Goal: Transaction & Acquisition: Purchase product/service

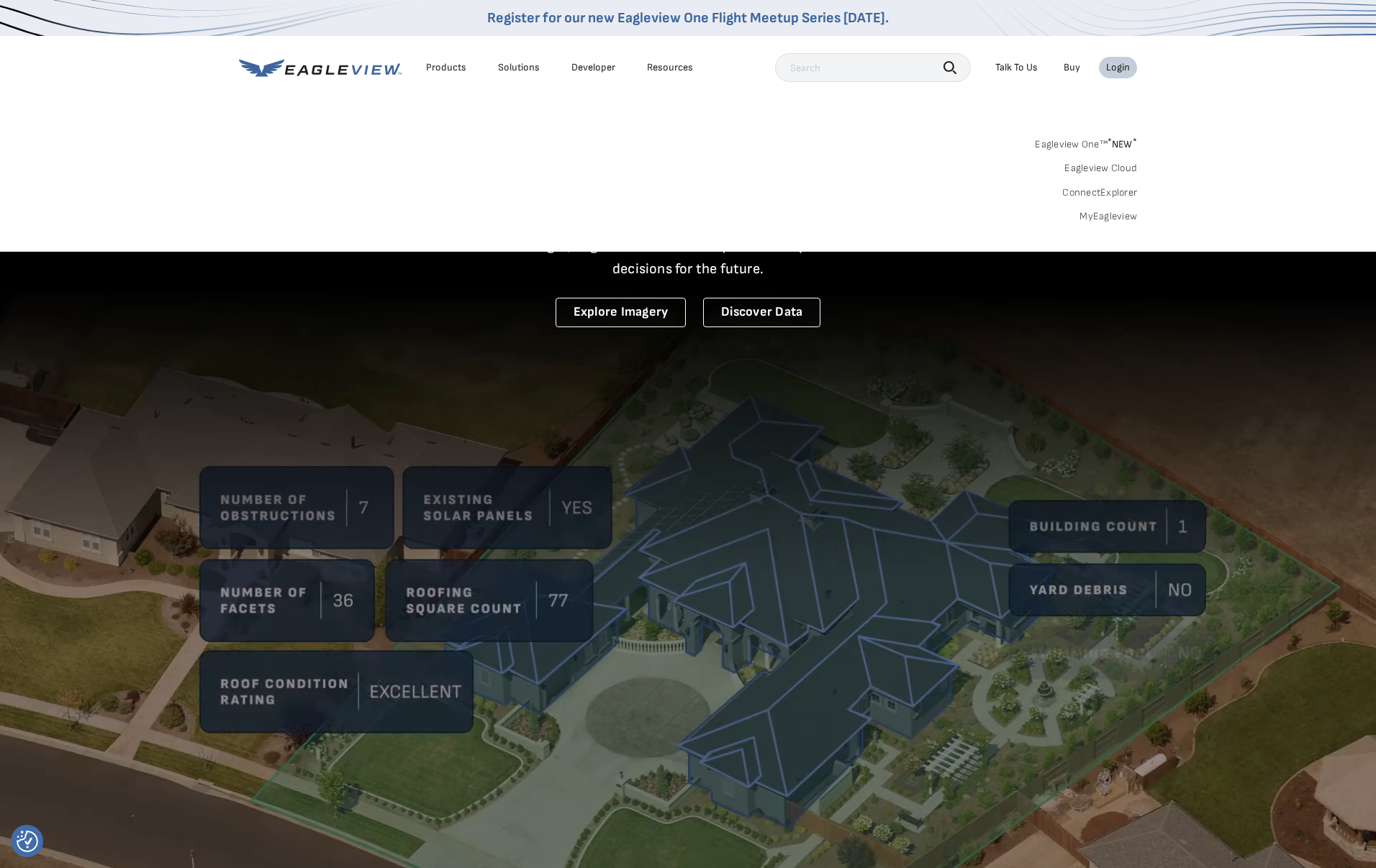
click at [1091, 151] on link "Eagleview One™ * NEW *" at bounding box center [1086, 142] width 102 height 17
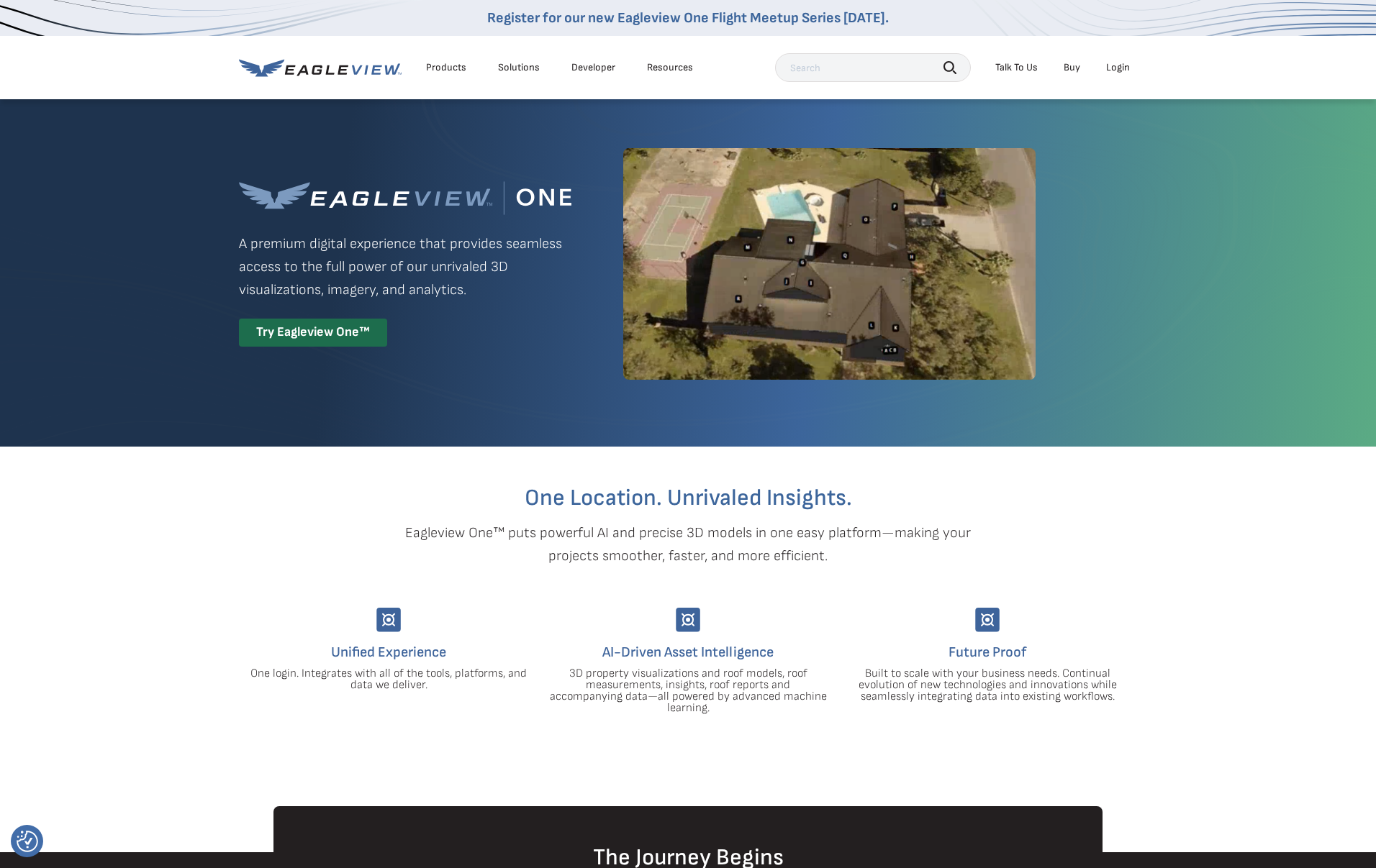
click at [1128, 67] on div "Login" at bounding box center [1118, 68] width 24 height 13
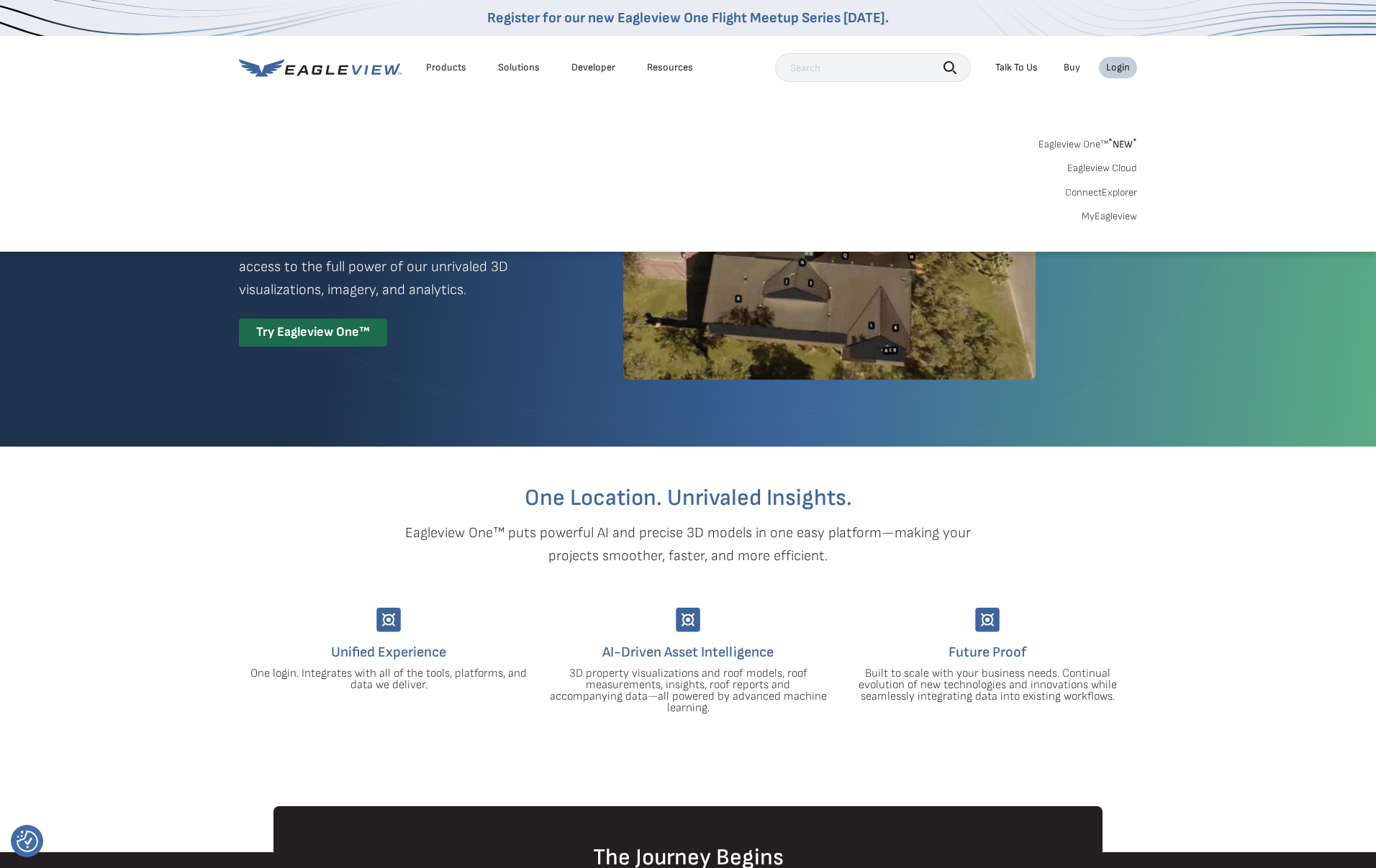
click at [1103, 218] on link "MyEagleview" at bounding box center [1109, 216] width 56 height 13
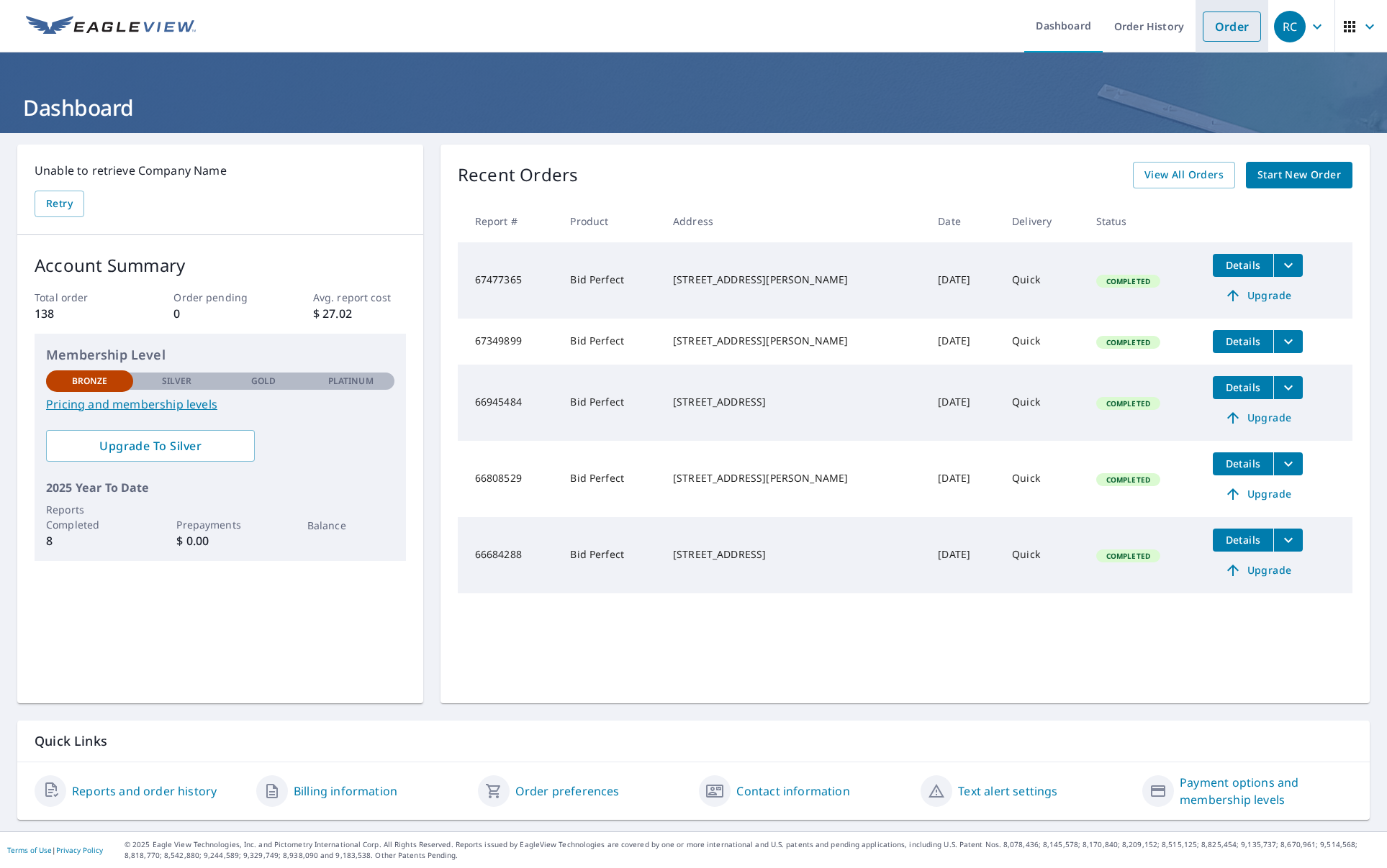
click at [1203, 32] on link "Order" at bounding box center [1232, 27] width 58 height 30
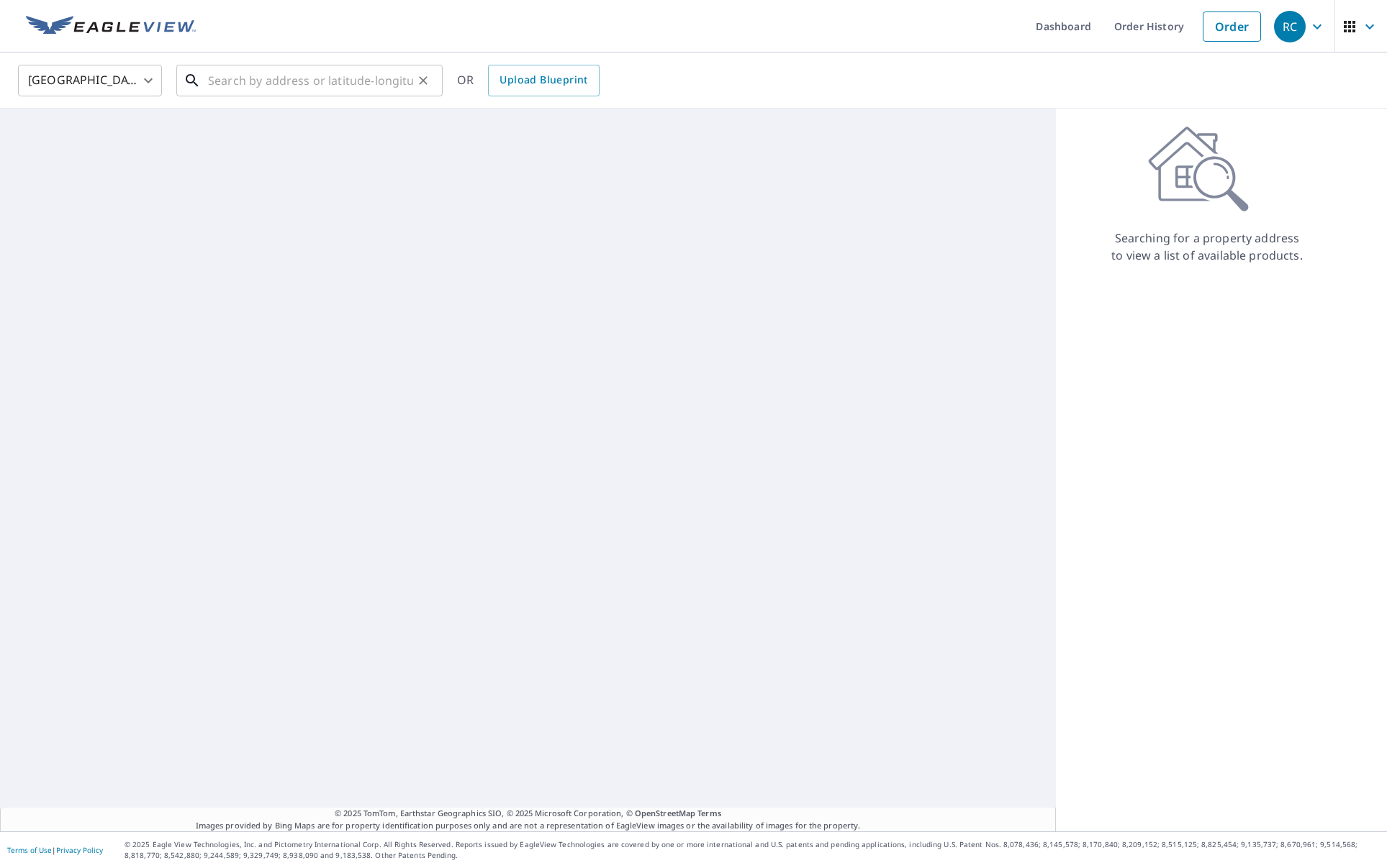
click at [259, 94] on input "text" at bounding box center [310, 81] width 205 height 40
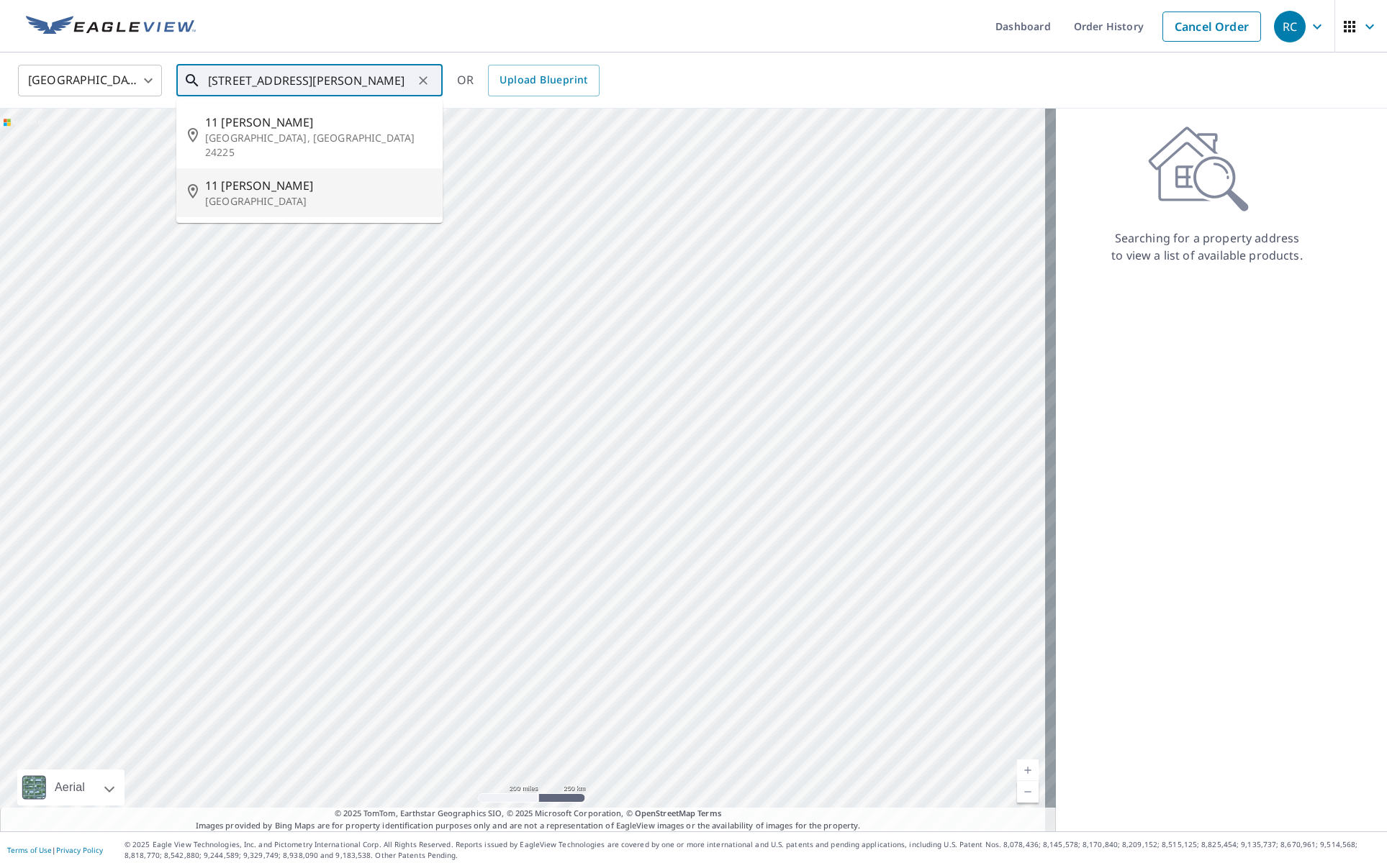
click at [265, 177] on span "11 Kimberley Cir" at bounding box center [317, 185] width 226 height 17
type input "11 Kimberley Cir Oak Brook, IL 60523"
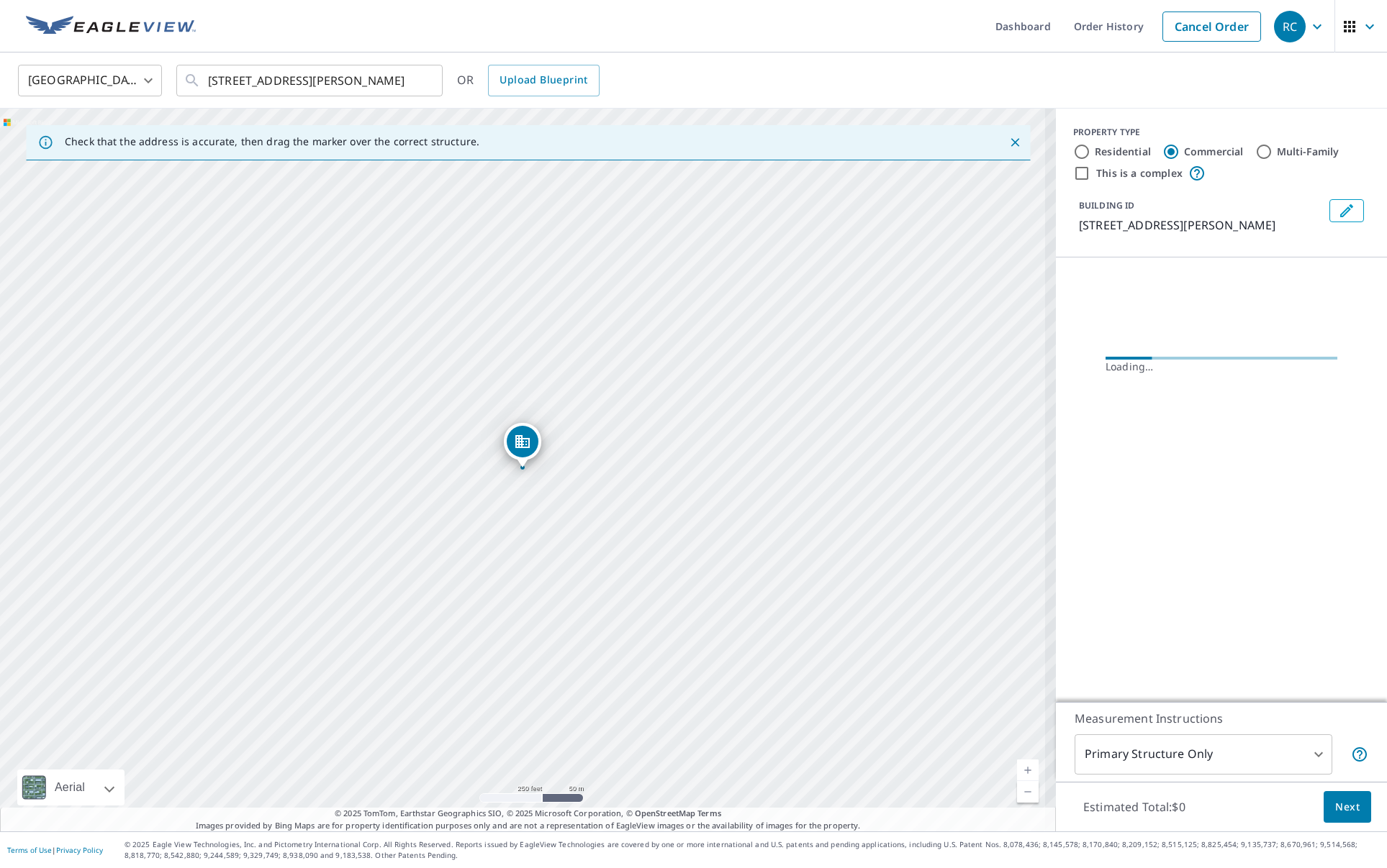
click at [1073, 161] on div "PROPERTY TYPE Residential Commercial Multi-Family This is a complex" at bounding box center [1221, 154] width 296 height 56
click at [1075, 150] on input "Residential" at bounding box center [1082, 152] width 17 height 17
radio input "true"
type input "1"
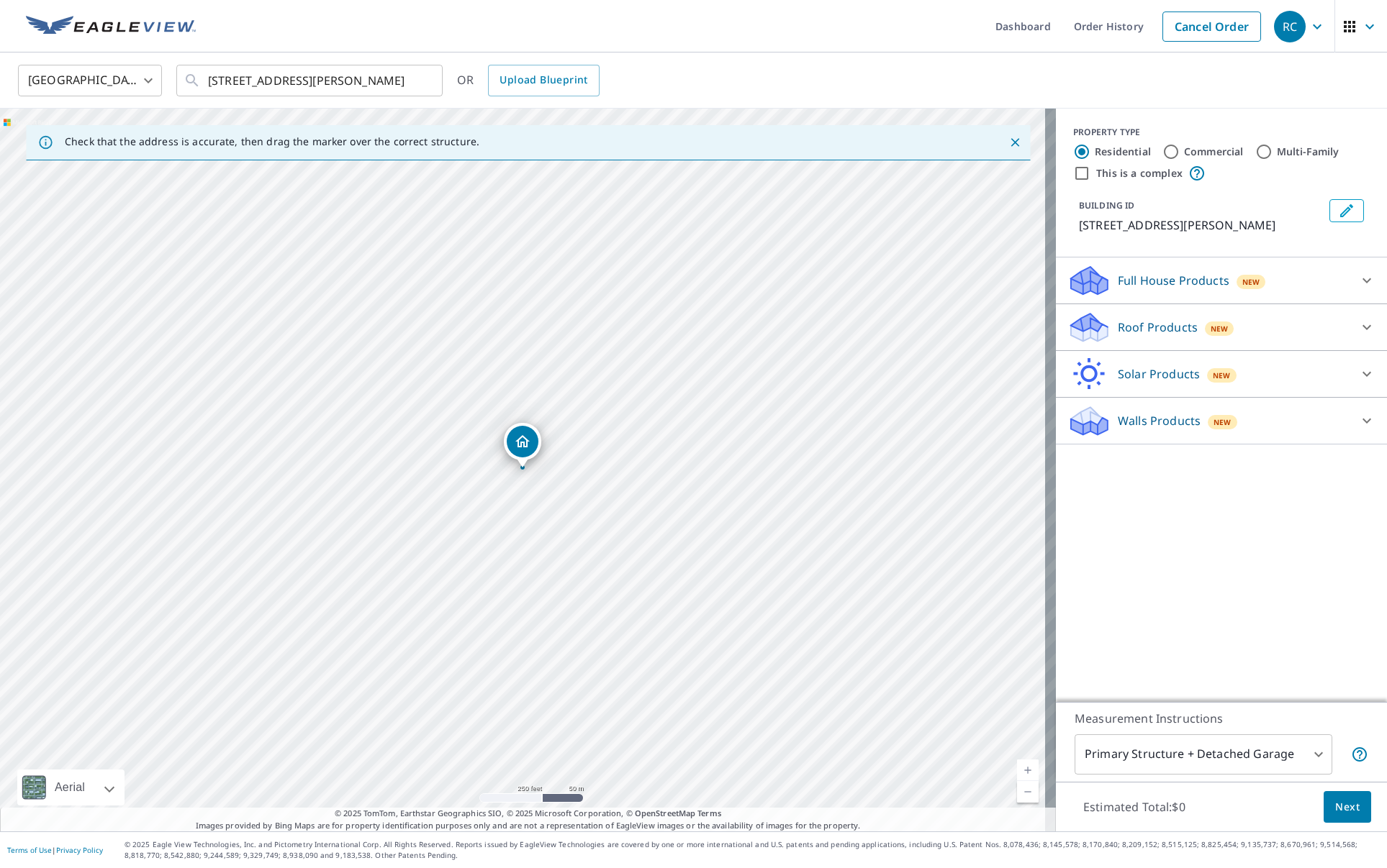
click at [1349, 280] on div at bounding box center [1367, 280] width 35 height 35
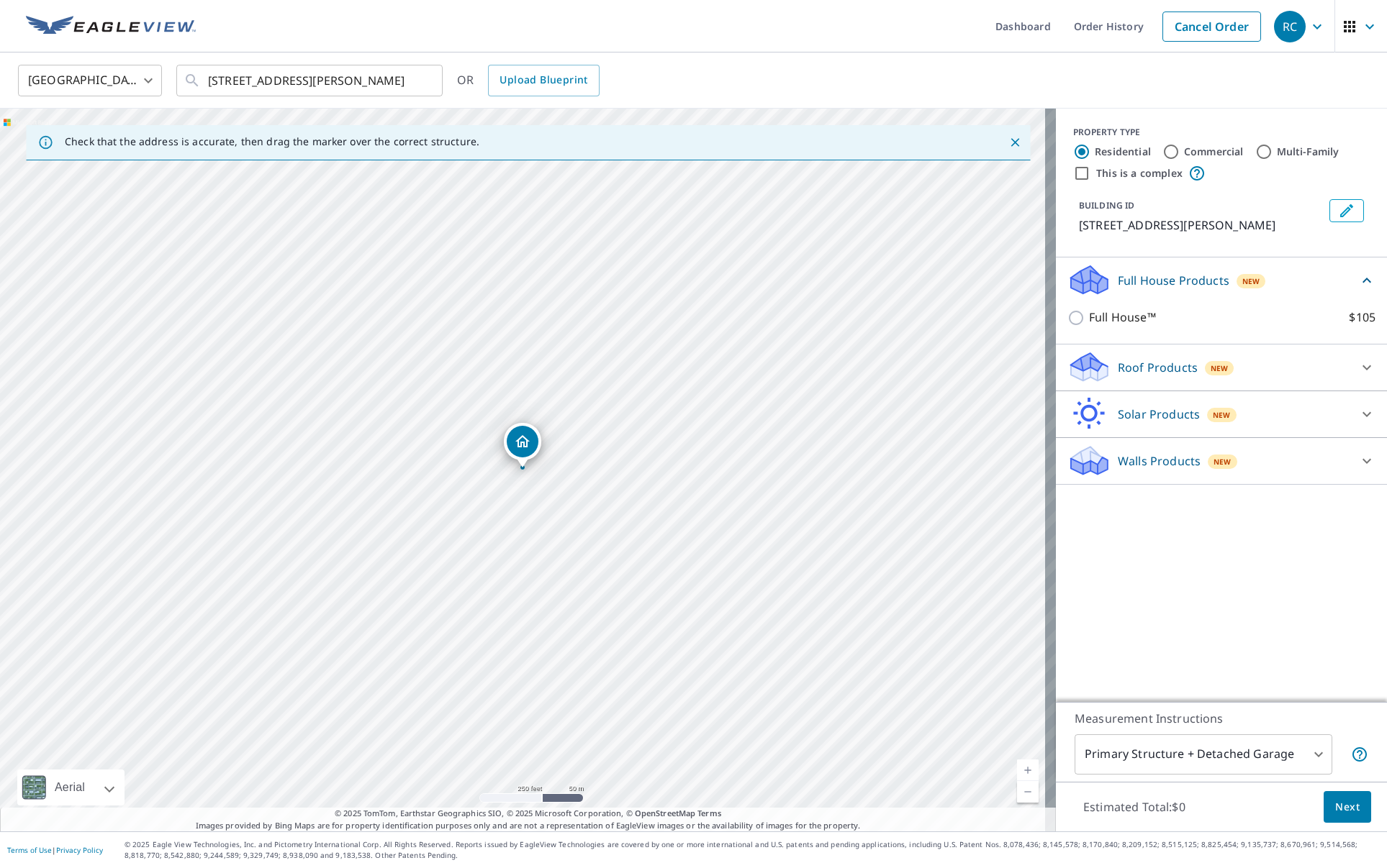
click at [1344, 280] on div "Full House Products New" at bounding box center [1212, 280] width 291 height 34
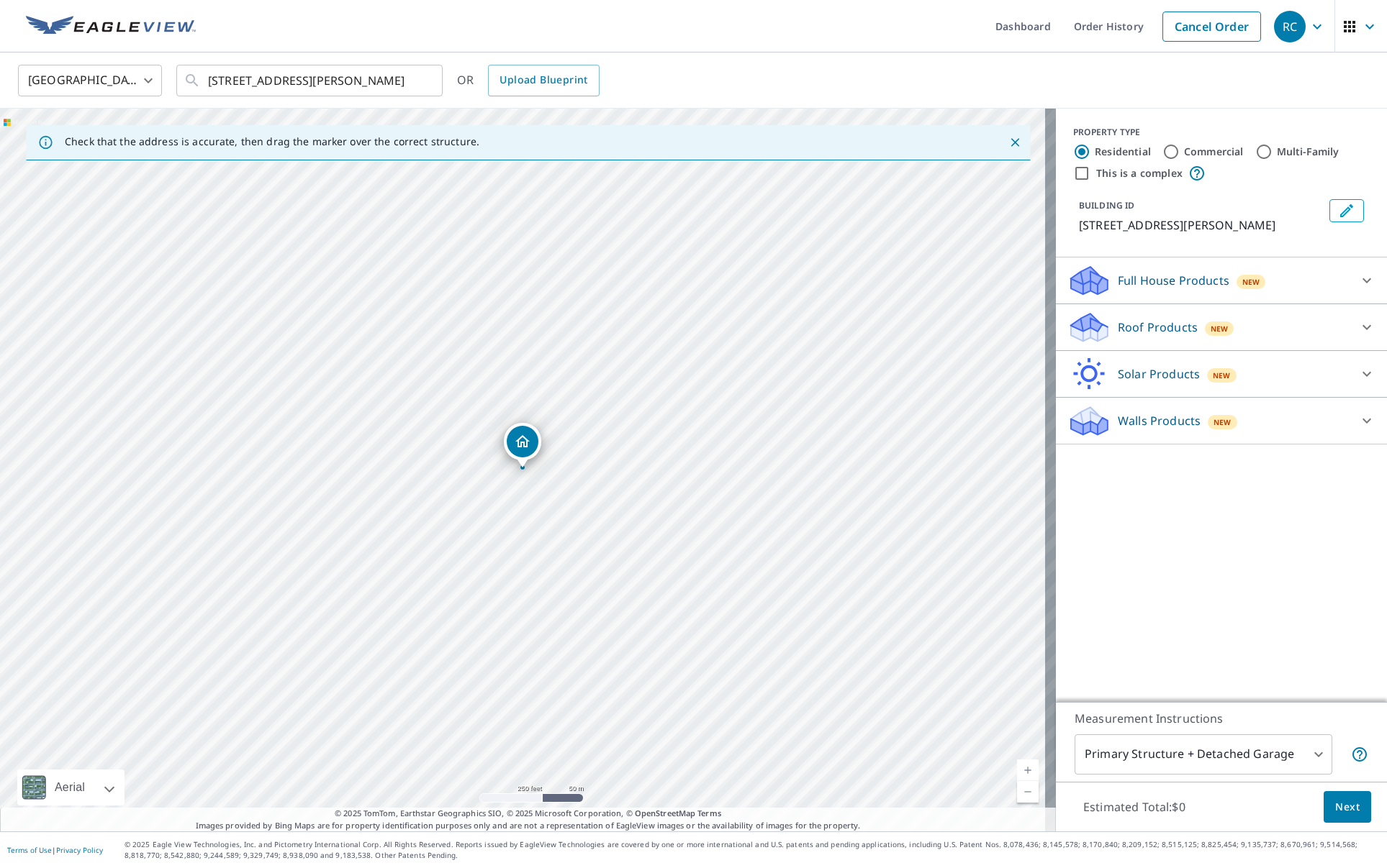
click at [1358, 324] on icon at bounding box center [1367, 327] width 17 height 17
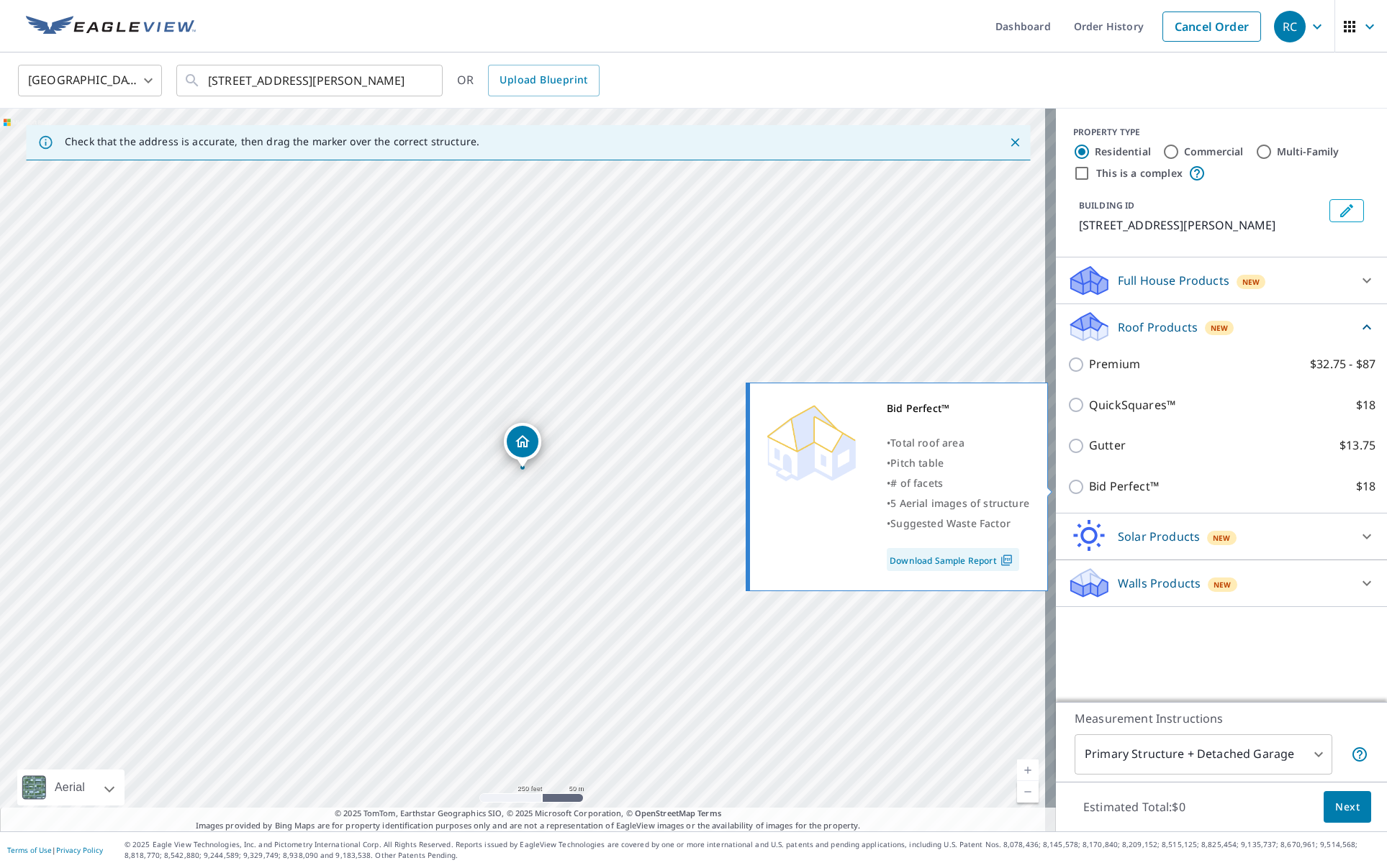
click at [1101, 490] on p "Bid Perfect™" at bounding box center [1124, 487] width 70 height 18
click at [1089, 490] on input "Bid Perfect™ $18" at bounding box center [1078, 487] width 22 height 17
checkbox input "true"
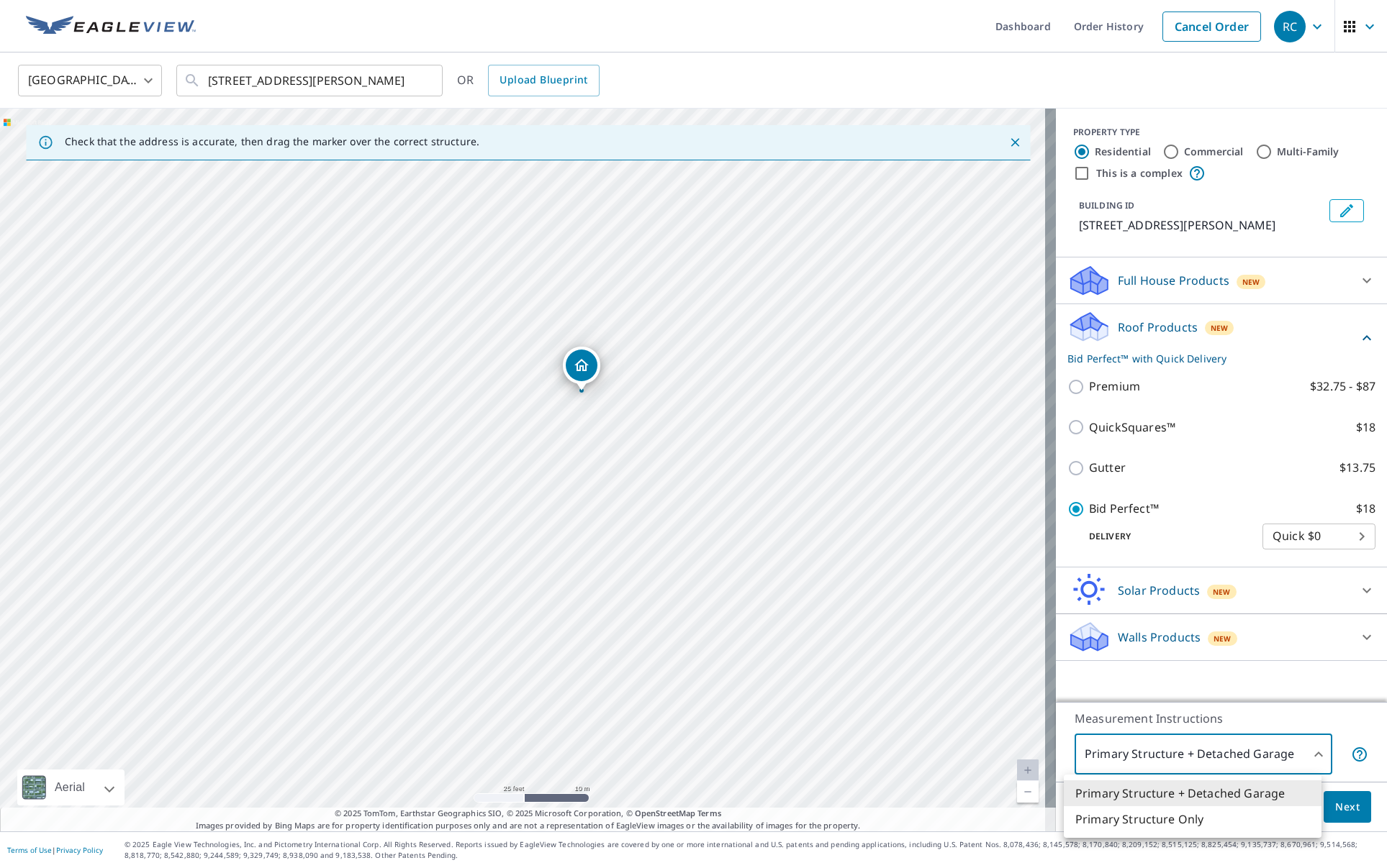
click at [1262, 749] on body "RC RC Dashboard Order History Cancel Order RC United States US ​ 11 Kimberley C…" at bounding box center [693, 434] width 1387 height 868
click at [938, 706] on div at bounding box center [693, 434] width 1387 height 868
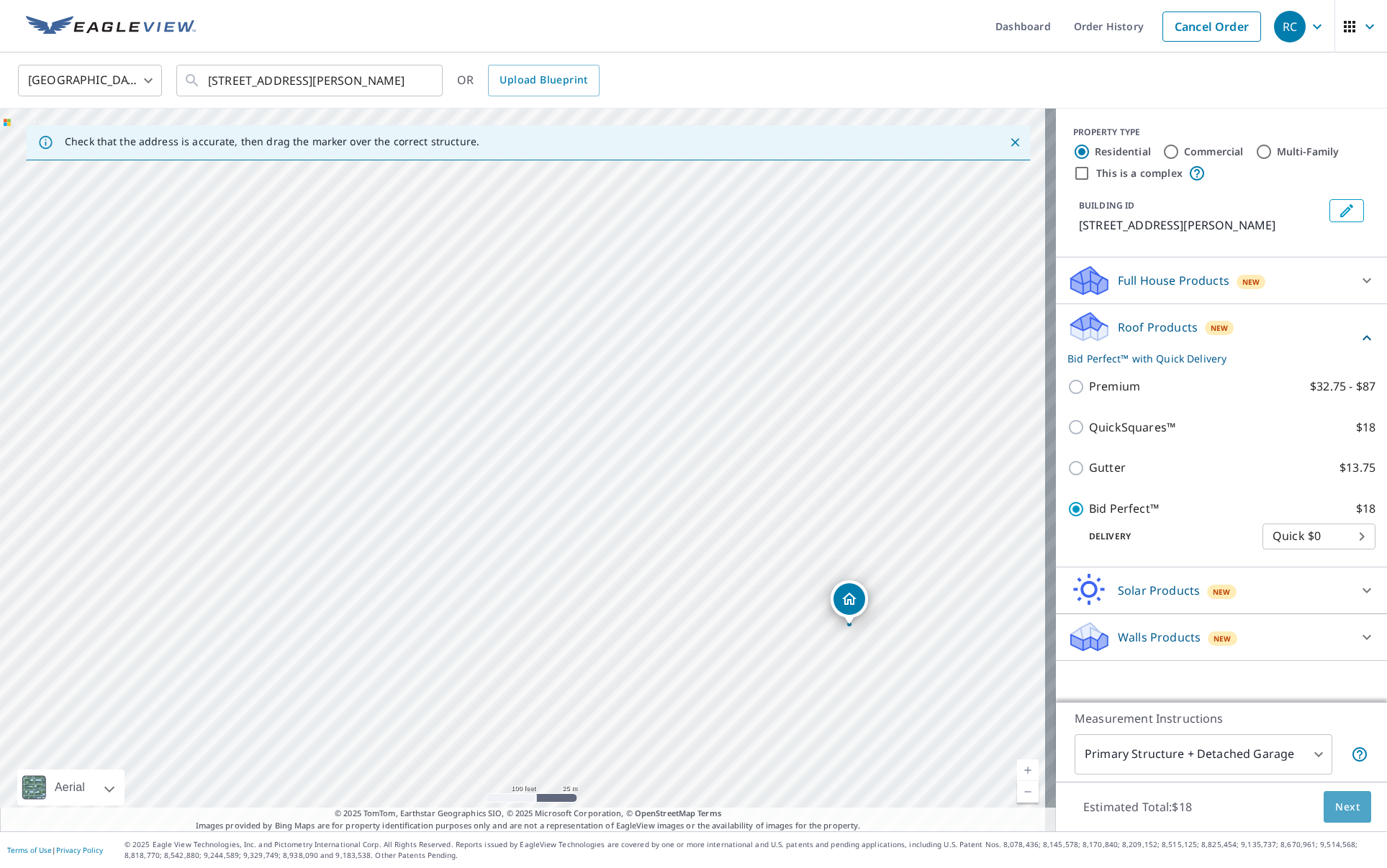
click at [1341, 804] on span "Next" at bounding box center [1347, 807] width 25 height 18
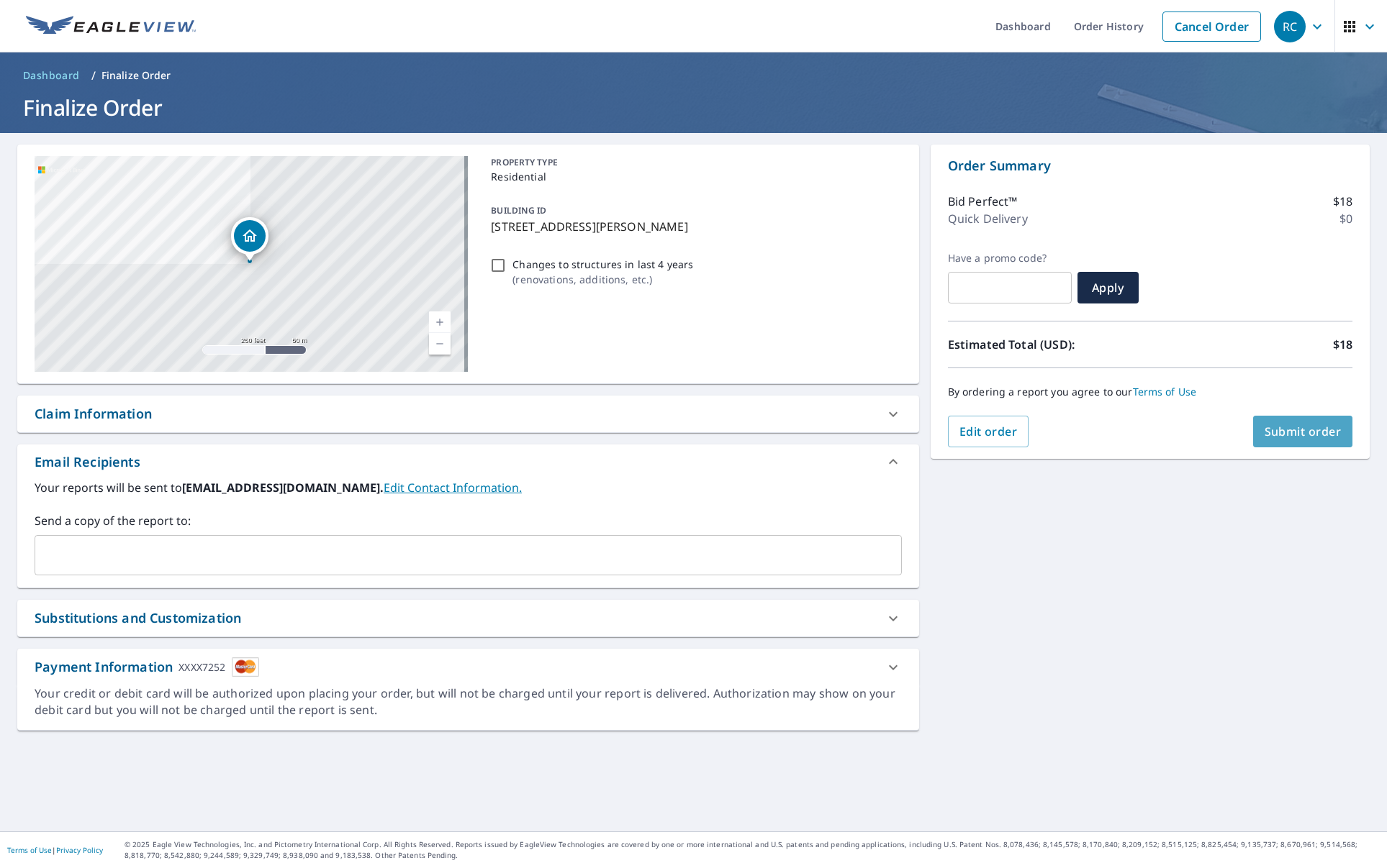
click at [1292, 426] on span "Submit order" at bounding box center [1303, 432] width 77 height 16
